Goal: Information Seeking & Learning: Learn about a topic

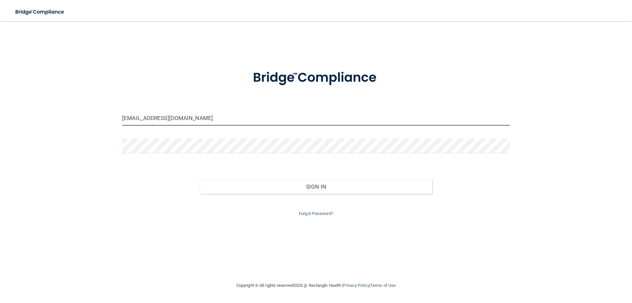
drag, startPoint x: 153, startPoint y: 117, endPoint x: 0, endPoint y: 18, distance: 181.8
click at [0, 44] on main "[EMAIL_ADDRESS][DOMAIN_NAME] Invalid email/password. You don't have permission …" at bounding box center [316, 162] width 632 height 282
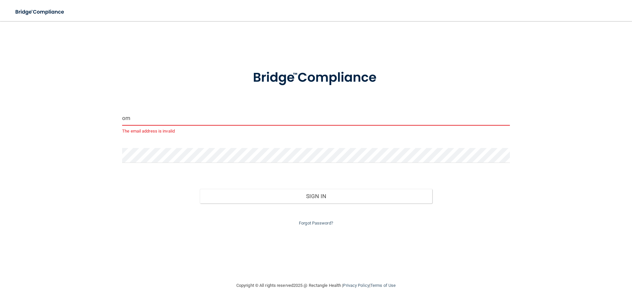
type input "m"
type input "[EMAIL_ADDRESS][DOMAIN_NAME]"
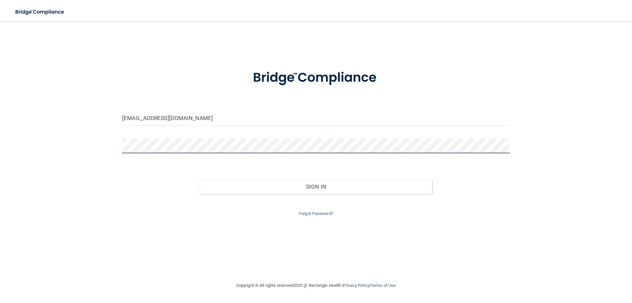
click at [0, 27] on main "[EMAIL_ADDRESS][DOMAIN_NAME] Invalid email/password. You don't have permission …" at bounding box center [316, 162] width 632 height 282
click at [200, 179] on button "Sign In" at bounding box center [316, 186] width 233 height 14
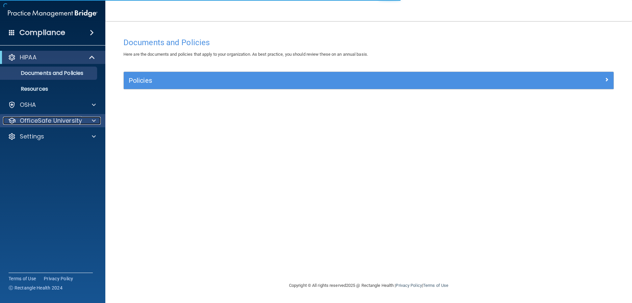
click at [94, 120] on span at bounding box center [94, 121] width 4 height 8
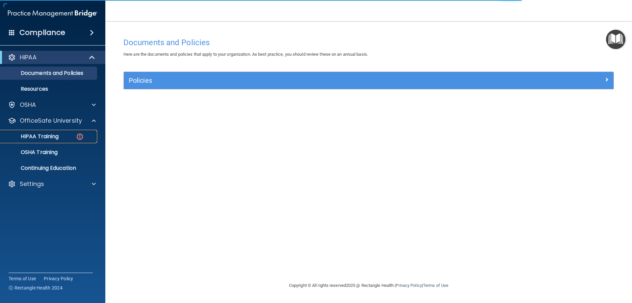
click at [50, 136] on p "HIPAA Training" at bounding box center [31, 136] width 54 height 7
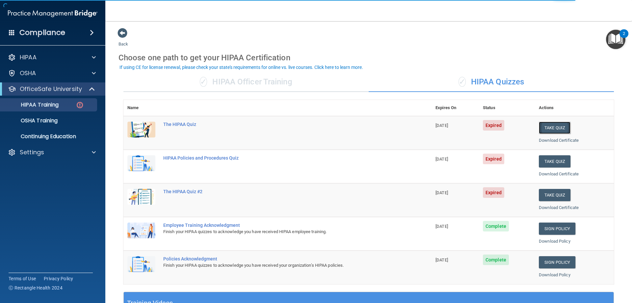
click at [552, 124] on button "Take Quiz" at bounding box center [555, 128] width 32 height 12
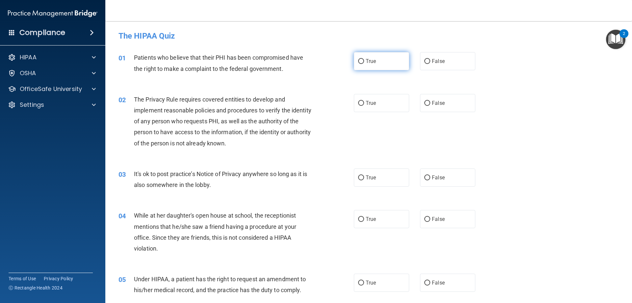
click at [360, 62] on input "True" at bounding box center [361, 61] width 6 height 5
radio input "true"
